Goal: Information Seeking & Learning: Learn about a topic

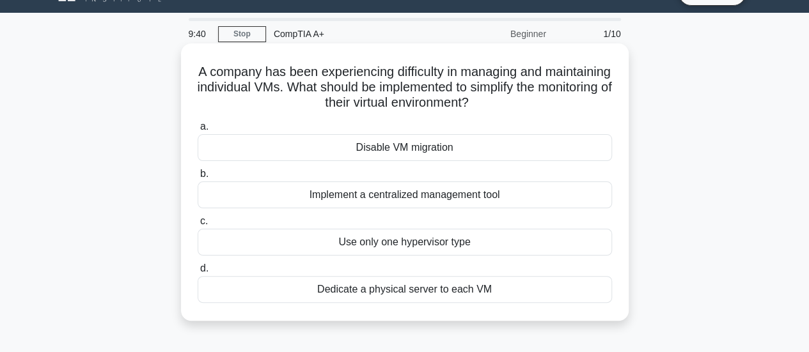
scroll to position [29, 0]
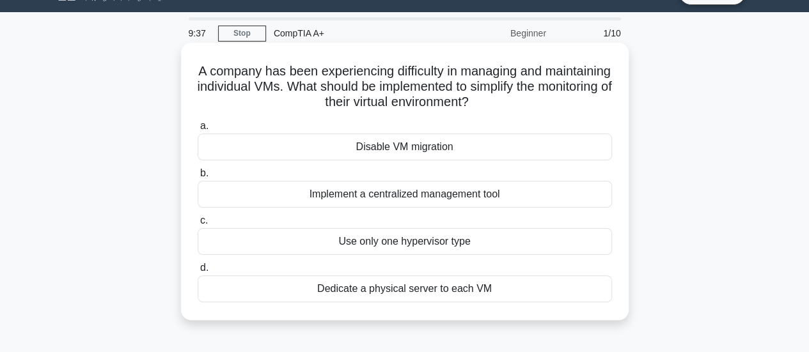
click at [428, 206] on div "Implement a centralized management tool" at bounding box center [405, 194] width 414 height 27
click at [198, 178] on input "b. Implement a centralized management tool" at bounding box center [198, 173] width 0 height 8
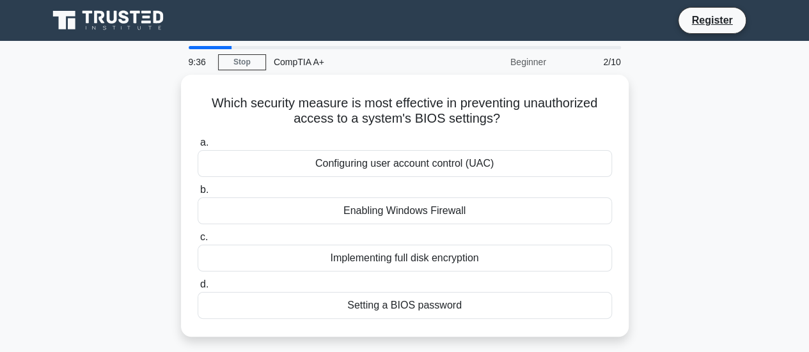
scroll to position [0, 0]
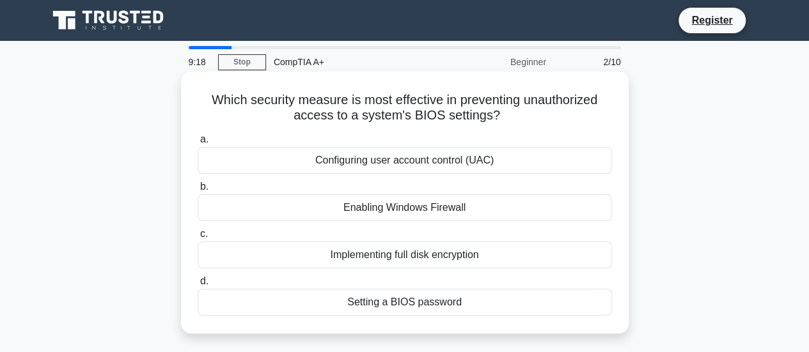
click at [451, 309] on div "Setting a BIOS password" at bounding box center [405, 302] width 414 height 27
click at [198, 286] on input "d. Setting a BIOS password" at bounding box center [198, 281] width 0 height 8
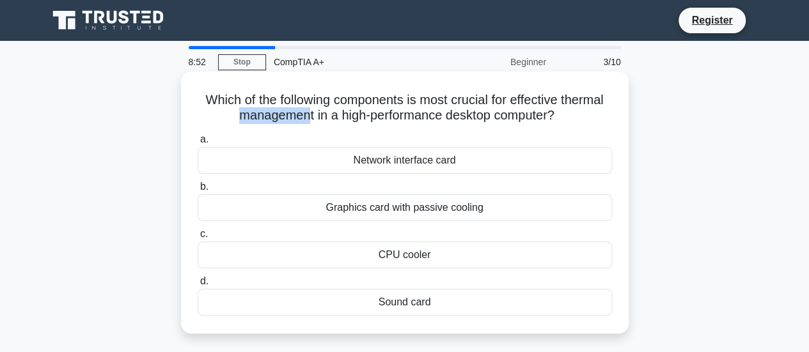
drag, startPoint x: 621, startPoint y: 99, endPoint x: 302, endPoint y: 121, distance: 320.4
click at [302, 121] on div "Which of the following components is most crucial for effective thermal managem…" at bounding box center [404, 203] width 437 height 252
click at [460, 257] on div "CPU cooler" at bounding box center [405, 255] width 414 height 27
click at [198, 238] on input "c. CPU cooler" at bounding box center [198, 234] width 0 height 8
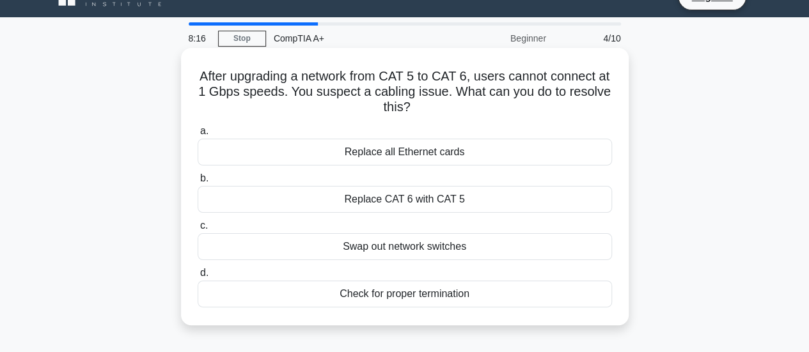
scroll to position [24, 0]
click at [412, 156] on div "Replace all Ethernet cards" at bounding box center [405, 151] width 414 height 27
click at [198, 135] on input "a. Replace all Ethernet cards" at bounding box center [198, 131] width 0 height 8
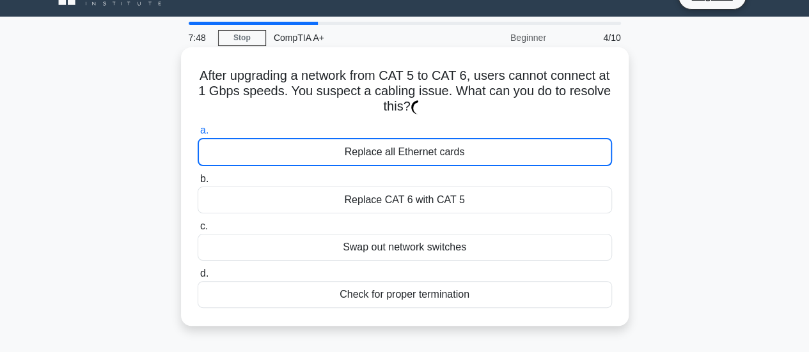
scroll to position [0, 0]
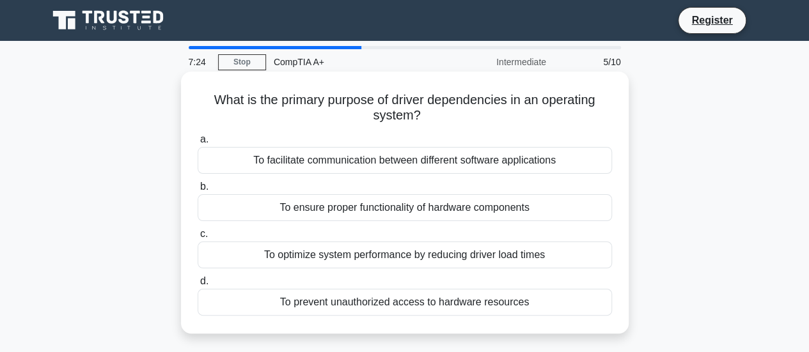
click at [481, 214] on div "To ensure proper functionality of hardware components" at bounding box center [405, 207] width 414 height 27
click at [198, 191] on input "b. To ensure proper functionality of hardware components" at bounding box center [198, 187] width 0 height 8
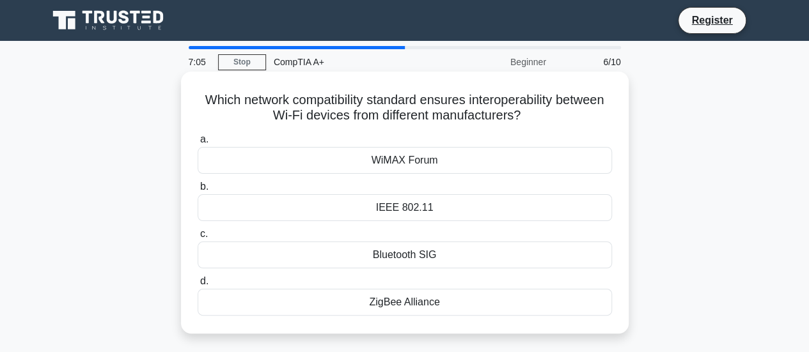
click at [386, 198] on div "IEEE 802.11" at bounding box center [405, 207] width 414 height 27
click at [198, 191] on input "b. IEEE 802.11" at bounding box center [198, 187] width 0 height 8
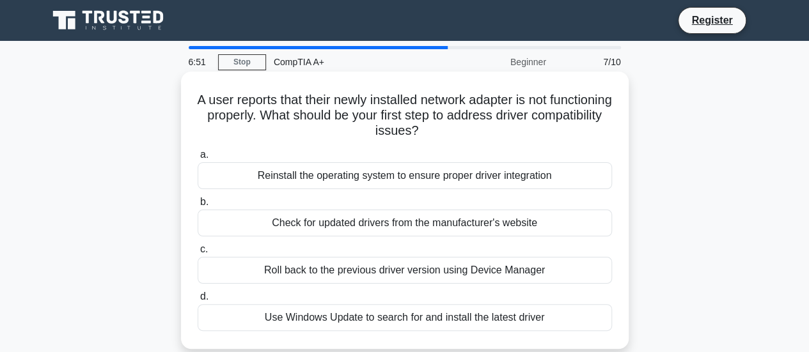
click at [464, 168] on div "Reinstall the operating system to ensure proper driver integration" at bounding box center [405, 175] width 414 height 27
click at [198, 159] on input "a. Reinstall the operating system to ensure proper driver integration" at bounding box center [198, 155] width 0 height 8
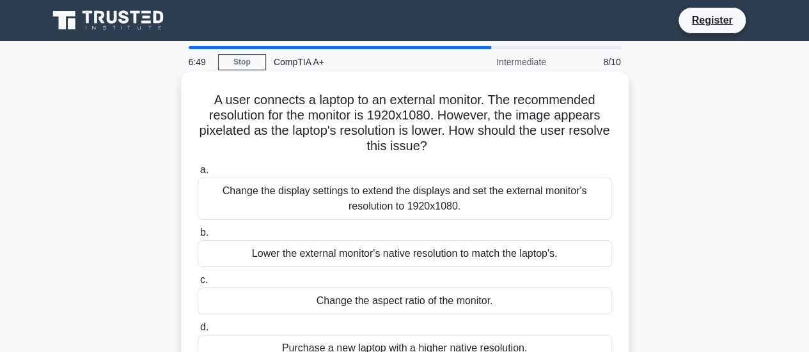
click at [410, 251] on div "Lower the external monitor's native resolution to match the laptop's." at bounding box center [405, 253] width 414 height 27
click at [198, 237] on input "b. Lower the external monitor's native resolution to match the laptop's." at bounding box center [198, 233] width 0 height 8
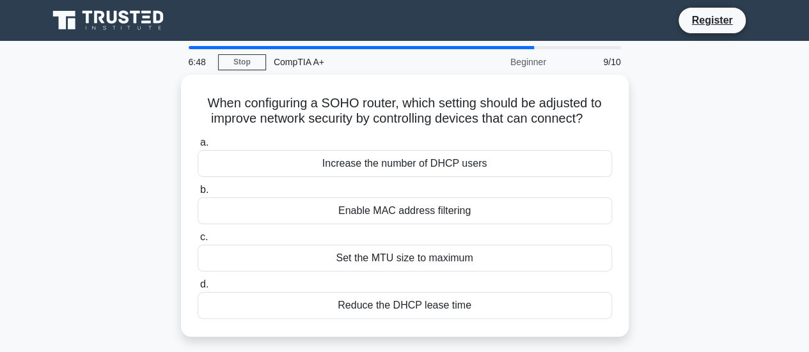
scroll to position [2, 0]
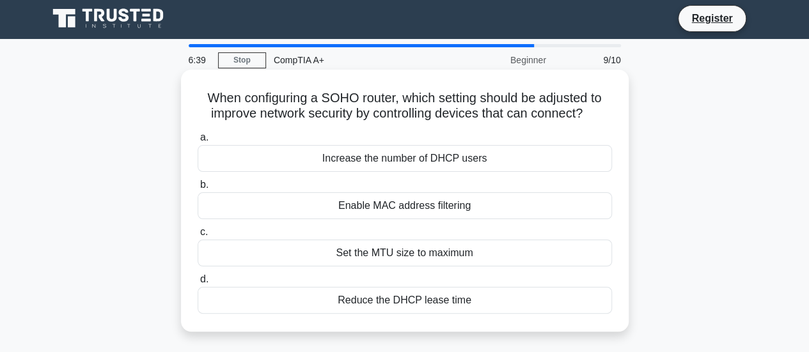
click at [394, 146] on div "Increase the number of DHCP users" at bounding box center [405, 158] width 414 height 27
click at [198, 142] on input "a. Increase the number of DHCP users" at bounding box center [198, 138] width 0 height 8
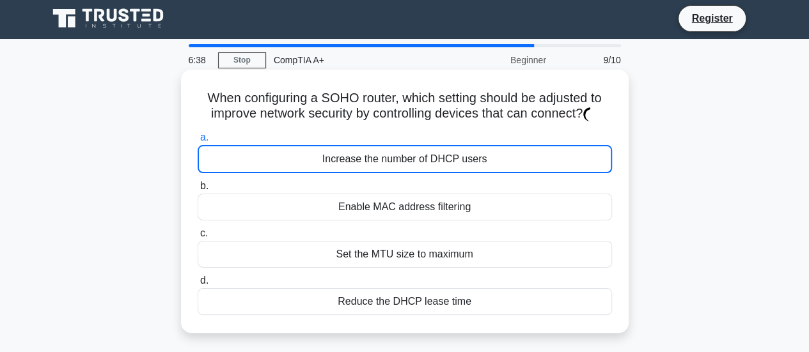
scroll to position [0, 0]
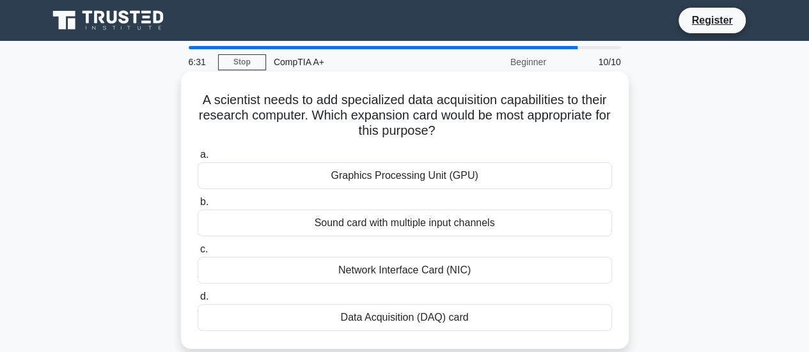
click at [401, 172] on div "Graphics Processing Unit (GPU)" at bounding box center [405, 175] width 414 height 27
click at [198, 159] on input "a. Graphics Processing Unit (GPU)" at bounding box center [198, 155] width 0 height 8
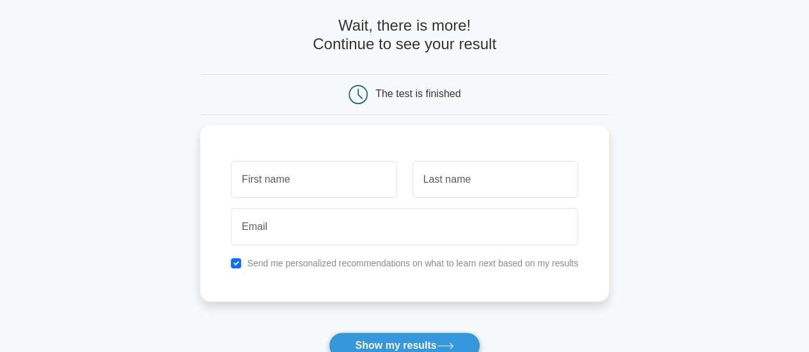
scroll to position [58, 0]
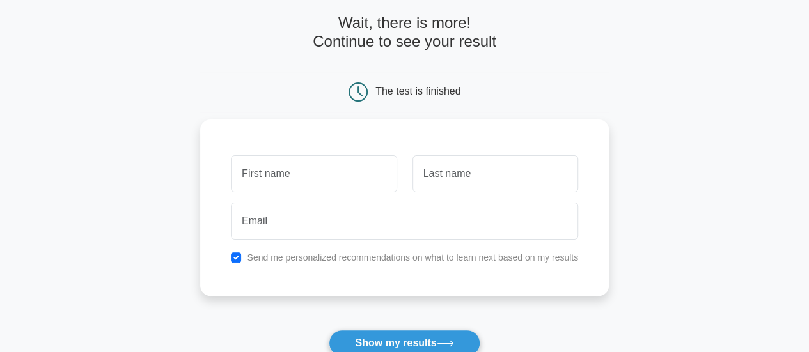
click at [310, 171] on input "text" at bounding box center [314, 173] width 166 height 37
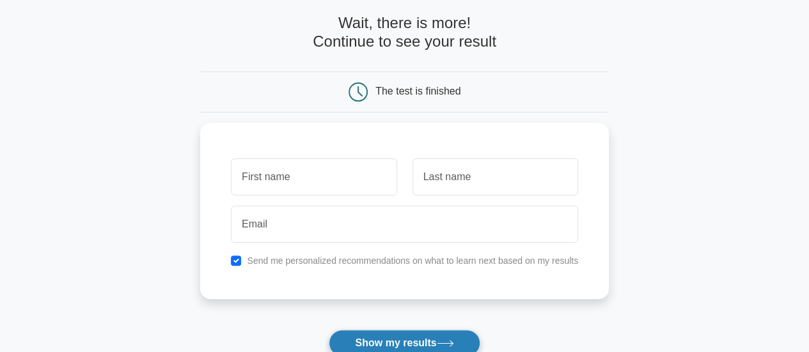
click at [401, 333] on button "Show my results" at bounding box center [404, 343] width 151 height 27
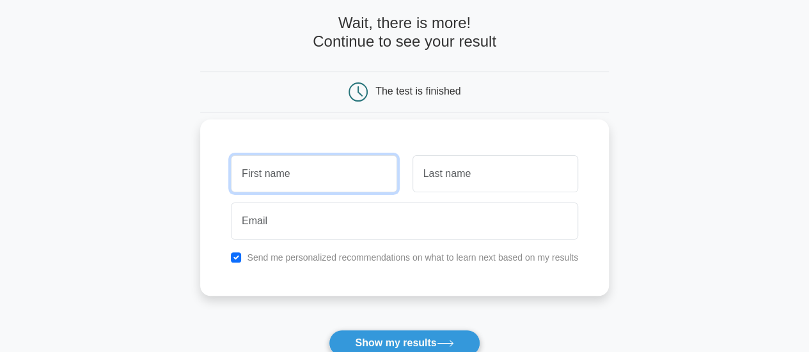
scroll to position [65, 0]
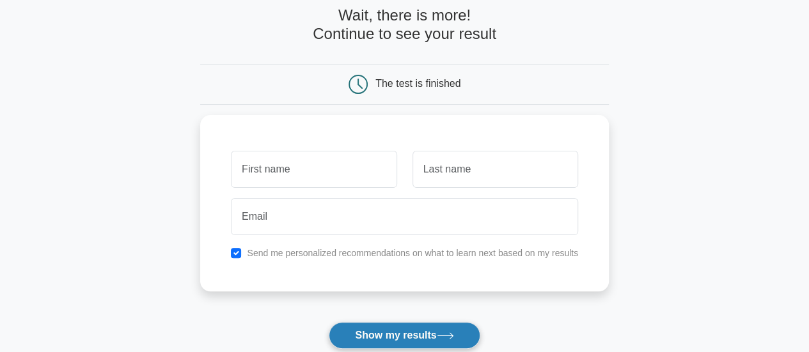
click at [429, 331] on button "Show my results" at bounding box center [404, 335] width 151 height 27
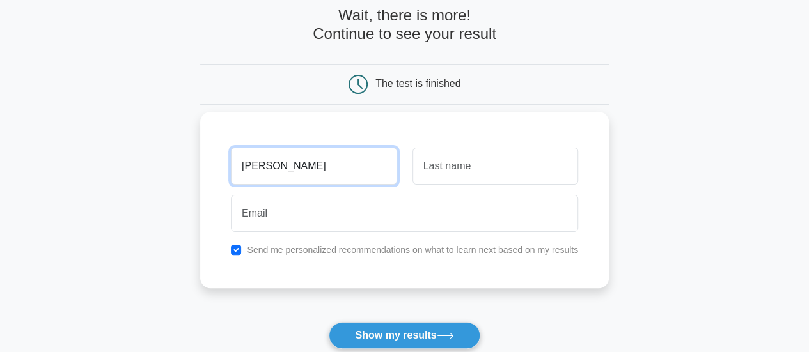
type input "[PERSON_NAME]"
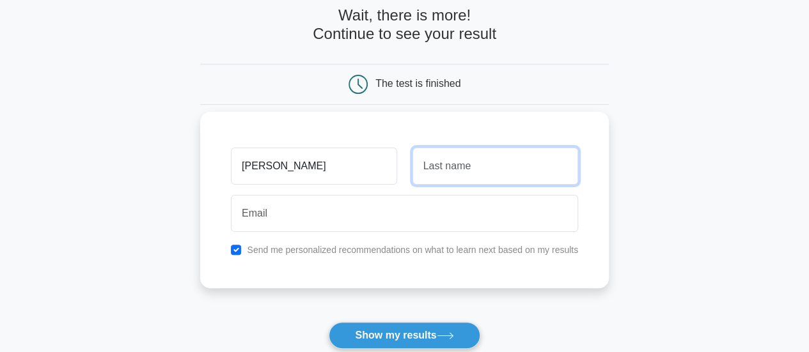
click at [438, 169] on input "text" at bounding box center [495, 166] width 166 height 37
type input "thotse"
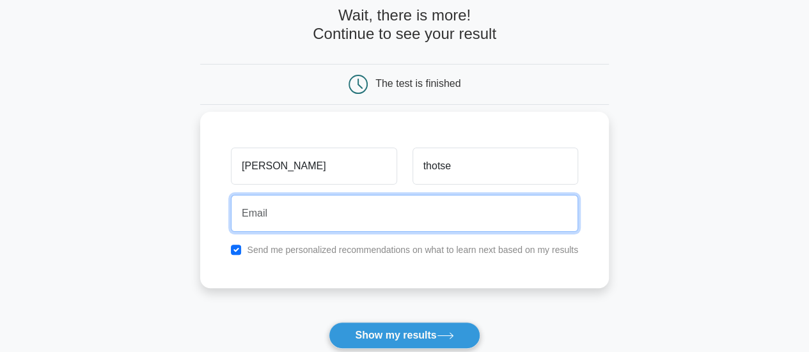
click at [296, 212] on input "email" at bounding box center [404, 213] width 347 height 37
type input "[EMAIL_ADDRESS][DOMAIN_NAME]"
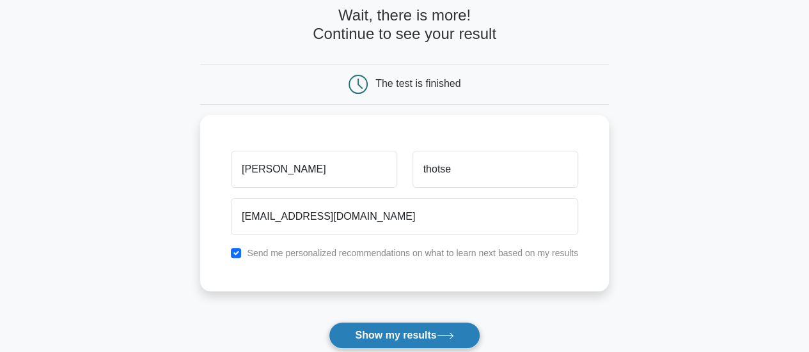
click at [374, 332] on button "Show my results" at bounding box center [404, 335] width 151 height 27
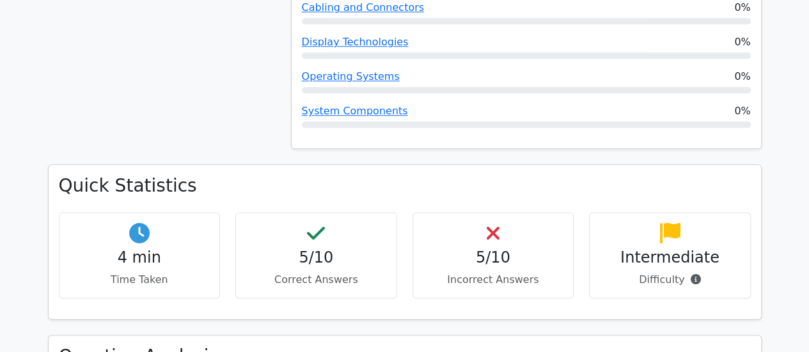
scroll to position [737, 0]
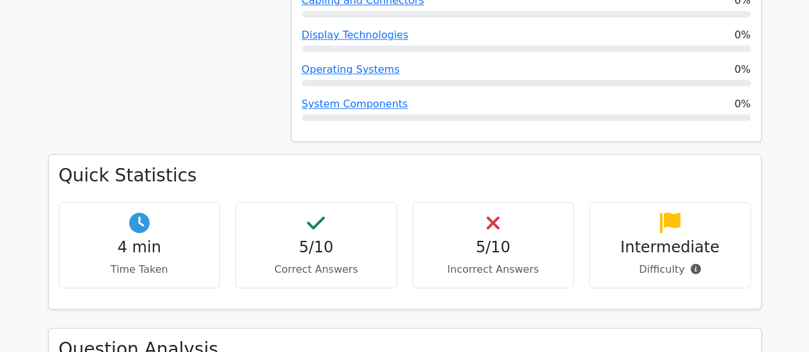
click at [515, 213] on div "5/10 Incorrect Answers" at bounding box center [493, 245] width 162 height 86
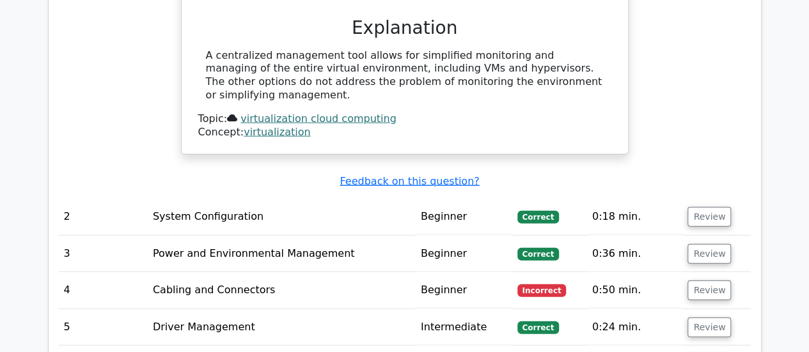
scroll to position [1430, 0]
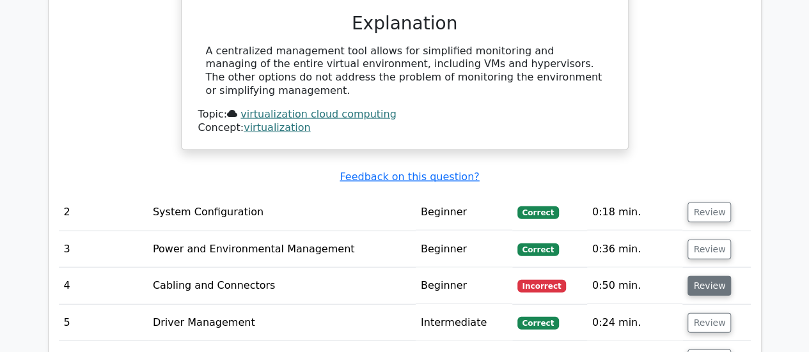
click at [705, 276] on button "Review" at bounding box center [708, 286] width 43 height 20
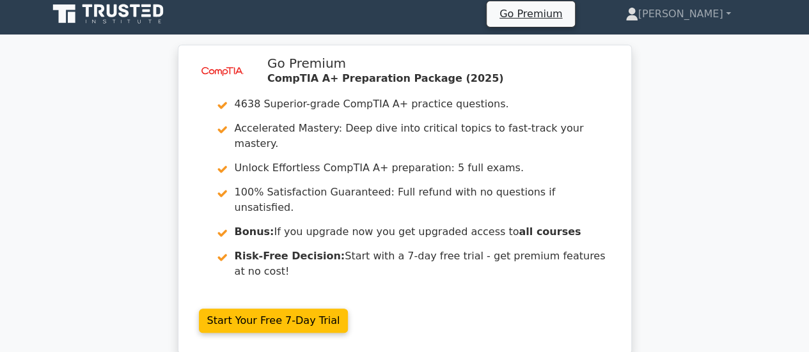
scroll to position [10, 0]
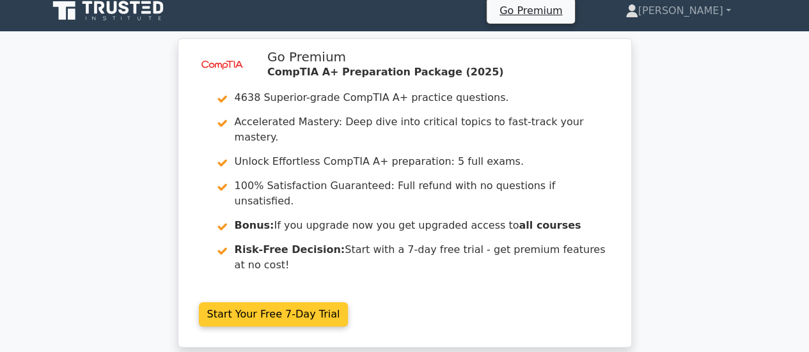
click at [293, 302] on link "Start Your Free 7-Day Trial" at bounding box center [274, 314] width 150 height 24
